Goal: Information Seeking & Learning: Learn about a topic

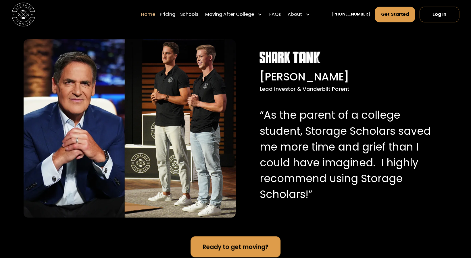
scroll to position [575, 0]
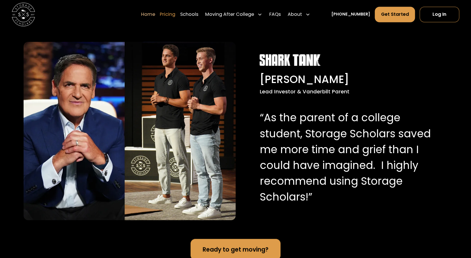
click at [175, 17] on link "Pricing" at bounding box center [168, 14] width 16 height 16
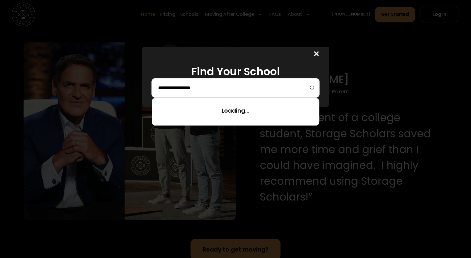
click at [240, 87] on input "search" at bounding box center [236, 88] width 156 height 10
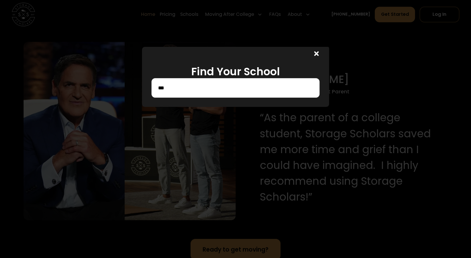
click at [210, 83] on input "***" at bounding box center [236, 88] width 156 height 10
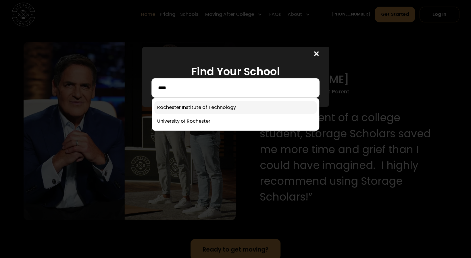
type input "****"
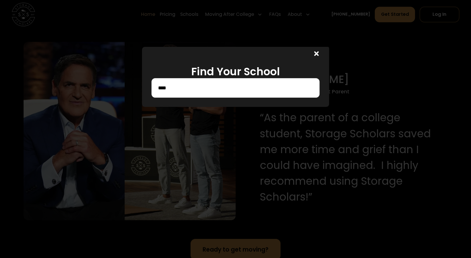
click at [188, 109] on div at bounding box center [235, 129] width 471 height 258
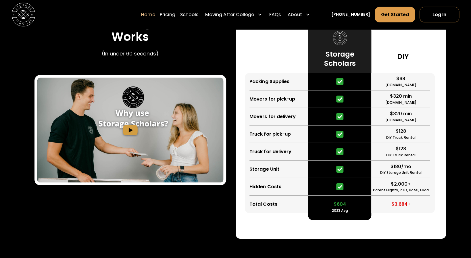
scroll to position [1121, 0]
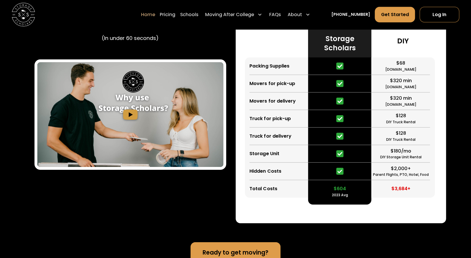
click at [386, 176] on div "Parent Flights, PTO, Hotel, Food" at bounding box center [401, 174] width 56 height 5
drag, startPoint x: 385, startPoint y: 76, endPoint x: 400, endPoint y: 98, distance: 25.7
click at [400, 98] on div "$68 HomeDepot.com $320 min Move.org $320 min Forbes.com $128 DIY Truck Rental $…" at bounding box center [403, 128] width 63 height 140
click at [412, 101] on div "$320 min Forbes.com" at bounding box center [401, 102] width 59 height 18
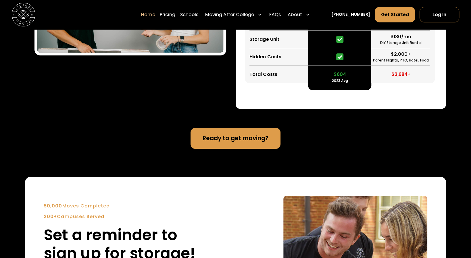
scroll to position [1237, 0]
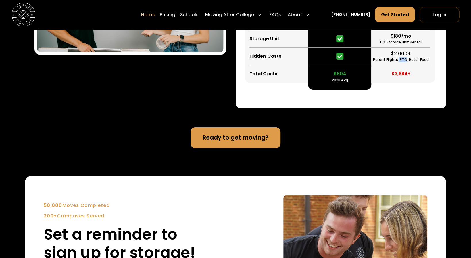
drag, startPoint x: 407, startPoint y: 60, endPoint x: 399, endPoint y: 60, distance: 7.5
click at [399, 60] on div "Parent Flights, PTO, Hotel, Food" at bounding box center [401, 59] width 56 height 5
click at [416, 70] on div "$3,684+" at bounding box center [401, 74] width 59 height 18
drag, startPoint x: 427, startPoint y: 60, endPoint x: 418, endPoint y: 63, distance: 9.2
click at [418, 62] on div "Parent Flights, PTO, Hotel, Food" at bounding box center [401, 59] width 56 height 5
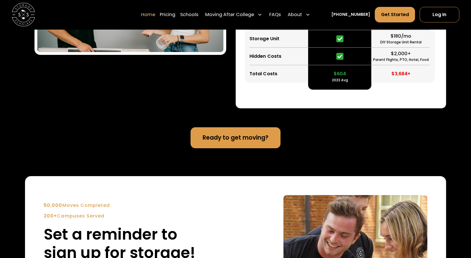
drag, startPoint x: 431, startPoint y: 73, endPoint x: 433, endPoint y: 68, distance: 4.9
click at [432, 71] on div "$68 HomeDepot.com $320 min Move.org $320 min Forbes.com $128 DIY Truck Rental $…" at bounding box center [403, 12] width 63 height 140
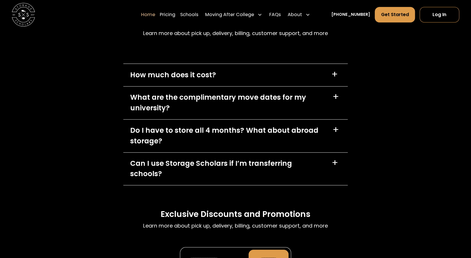
scroll to position [1697, 0]
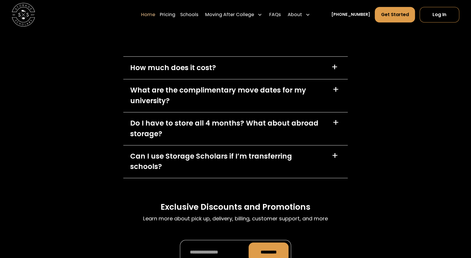
click at [269, 131] on div "Do I have to store all 4 months? What about abroad storage?" at bounding box center [227, 128] width 195 height 21
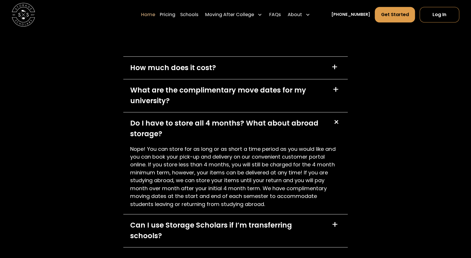
click at [251, 122] on div "Do I have to store all 4 months? What about abroad storage?" at bounding box center [227, 128] width 195 height 21
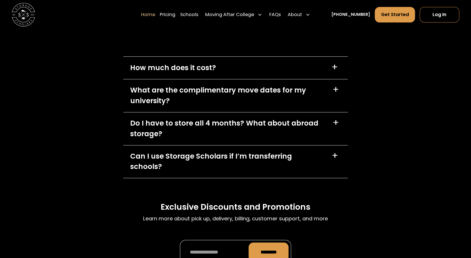
click at [252, 152] on div "Can I use Storage Scholars if I’m transferring schools? +" at bounding box center [235, 162] width 225 height 33
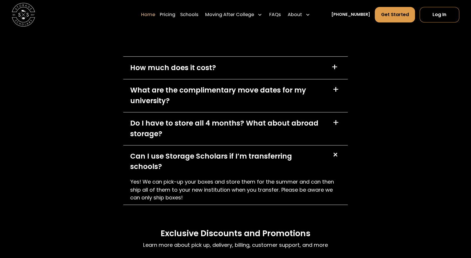
click at [254, 158] on div "Can I use Storage Scholars if I’m transferring schools?" at bounding box center [227, 161] width 194 height 21
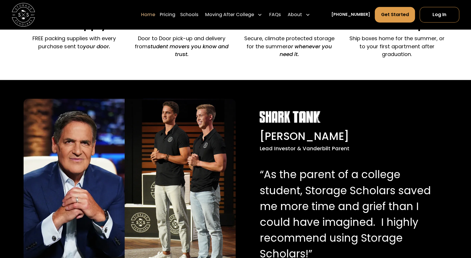
scroll to position [517, 0]
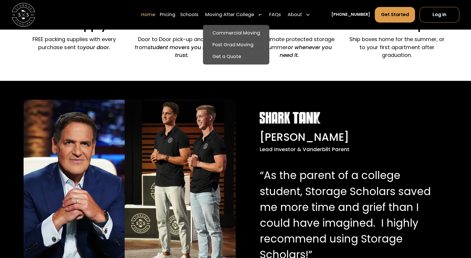
click at [237, 11] on div "Moving After College" at bounding box center [234, 14] width 62 height 16
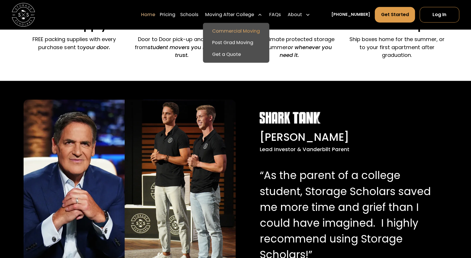
click at [242, 30] on link "Commercial Moving" at bounding box center [236, 31] width 62 height 12
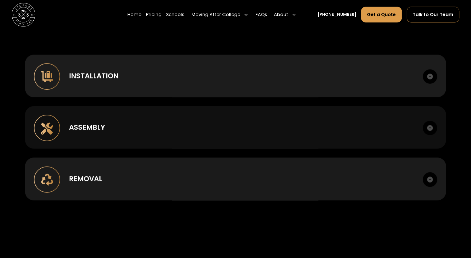
scroll to position [431, 0]
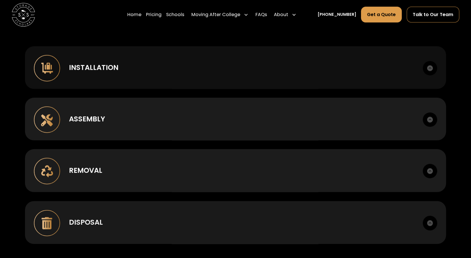
click at [149, 73] on div "Installation Case goods, metal, lounge, bunking, office." at bounding box center [235, 67] width 421 height 43
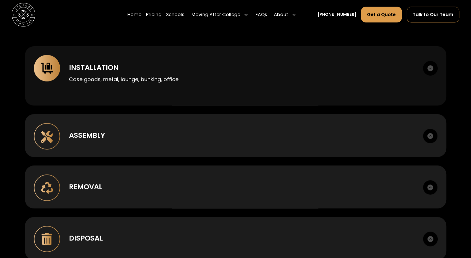
click at [151, 69] on div "Installation" at bounding box center [242, 67] width 346 height 11
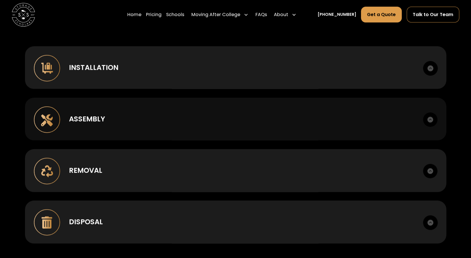
click at [190, 112] on div "Assembly Box to room setup. Hardware management." at bounding box center [236, 119] width 422 height 43
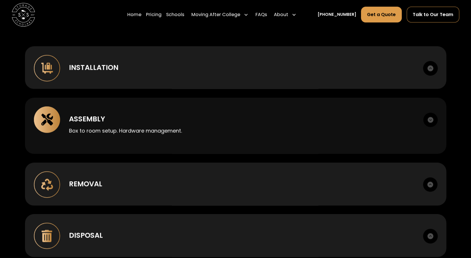
click at [190, 112] on div "Assembly Box to room setup. Hardware management." at bounding box center [236, 126] width 422 height 56
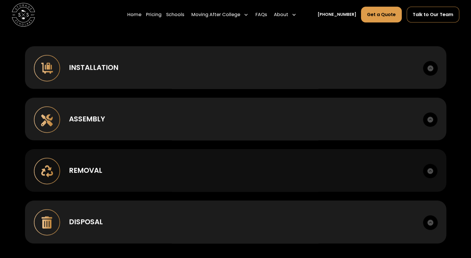
click at [192, 172] on div "Removal" at bounding box center [242, 170] width 346 height 11
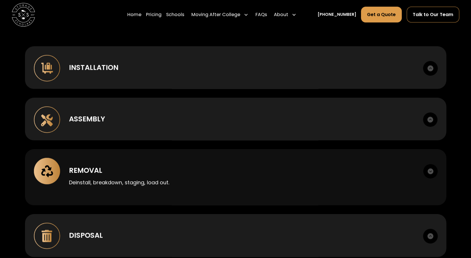
drag, startPoint x: 192, startPoint y: 170, endPoint x: 194, endPoint y: 167, distance: 3.2
click at [192, 170] on div "Removal" at bounding box center [242, 170] width 346 height 11
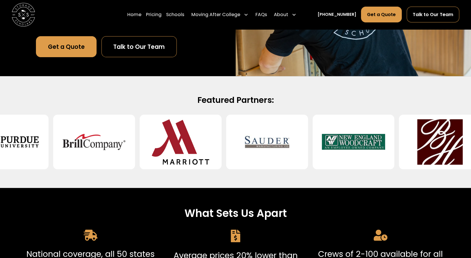
scroll to position [0, 0]
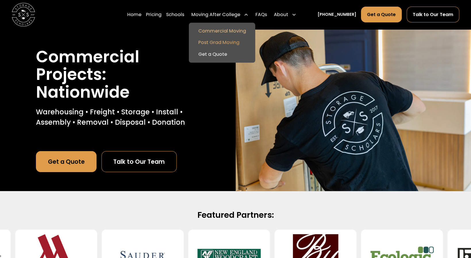
click at [232, 37] on link "Post Grad Moving" at bounding box center [222, 43] width 62 height 12
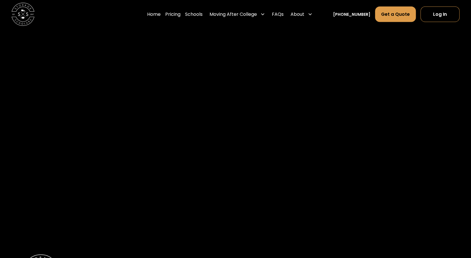
scroll to position [771, 0]
